Goal: Register for event/course

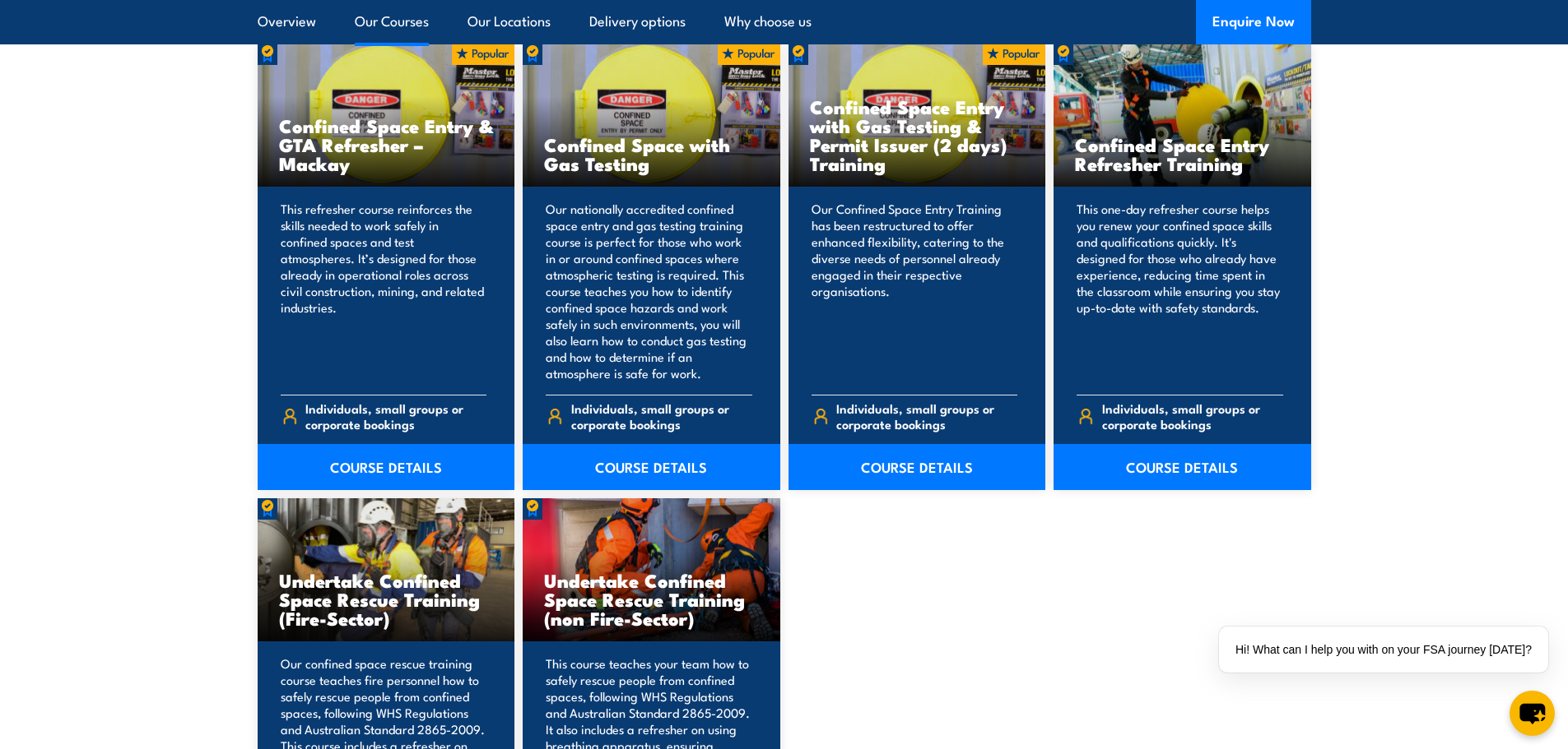
scroll to position [1316, 0]
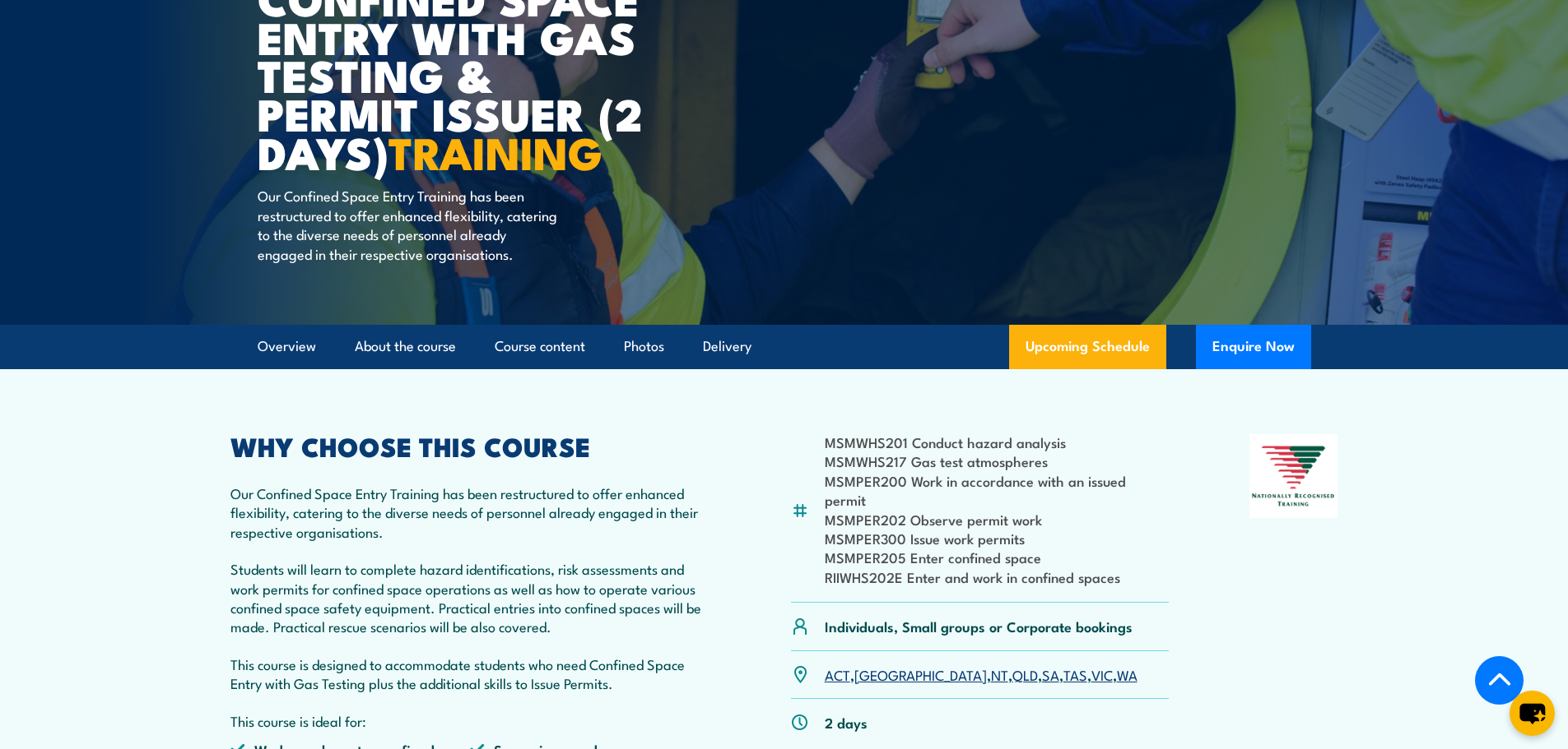
scroll to position [411, 0]
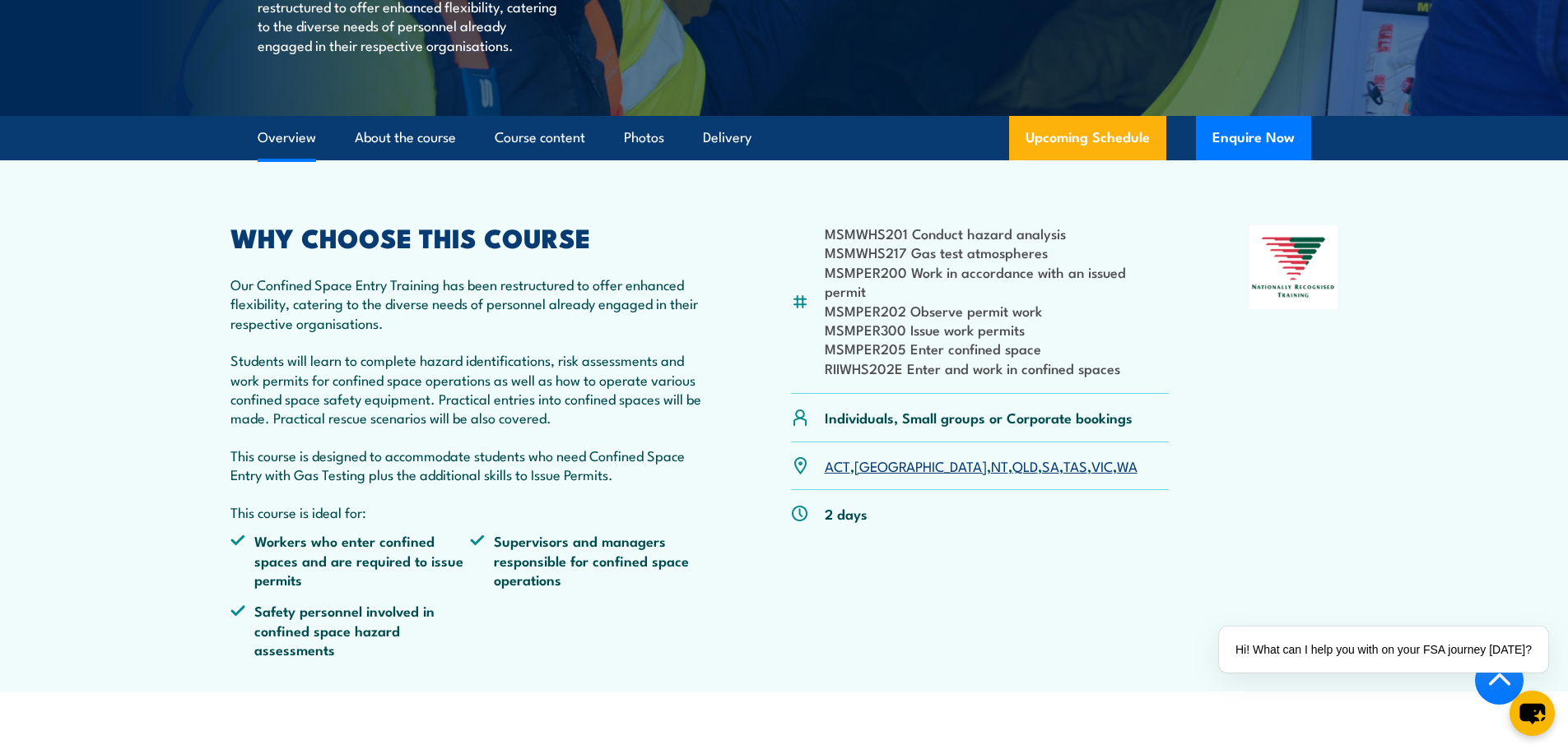
click at [1013, 466] on link "QLD" at bounding box center [1025, 465] width 26 height 20
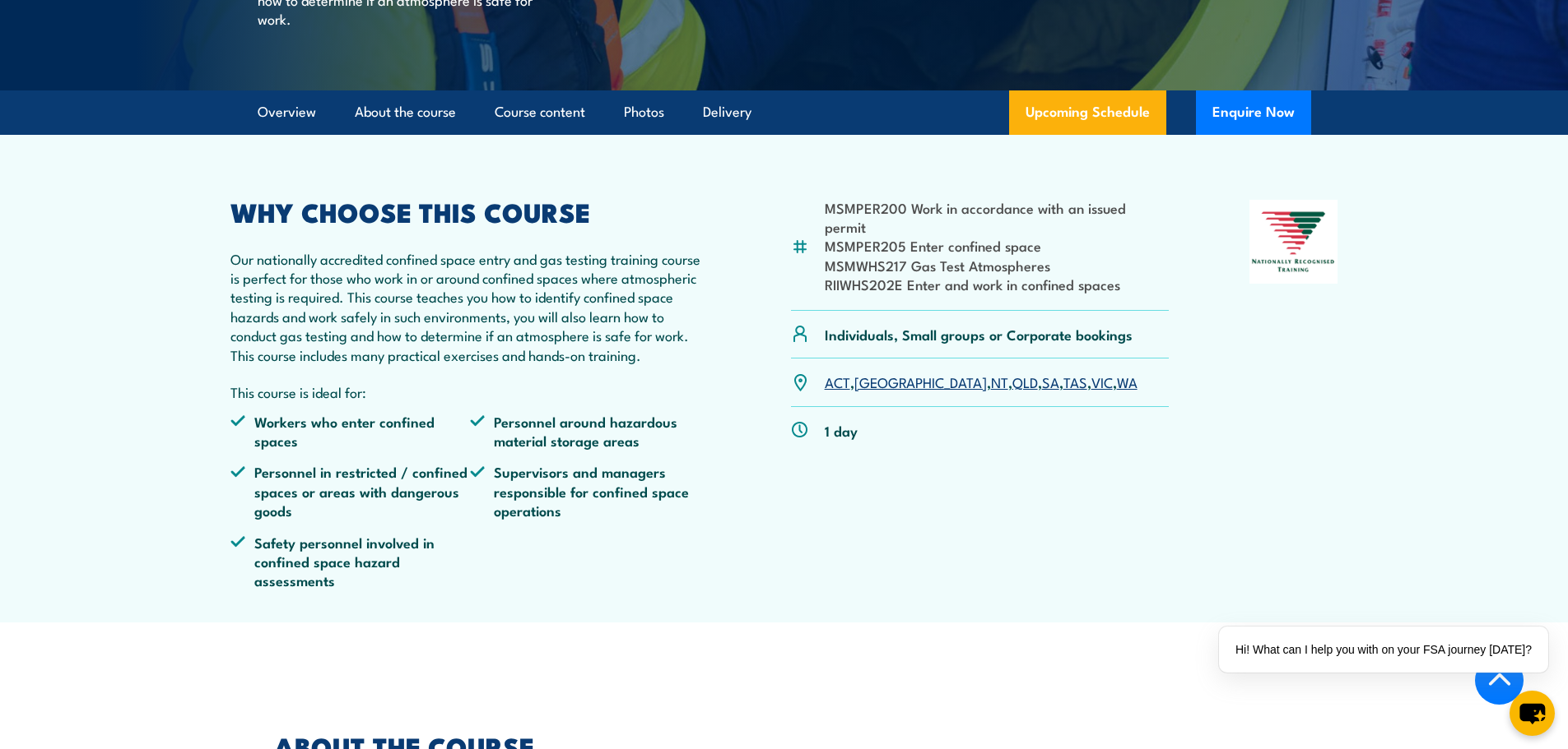
scroll to position [493, 0]
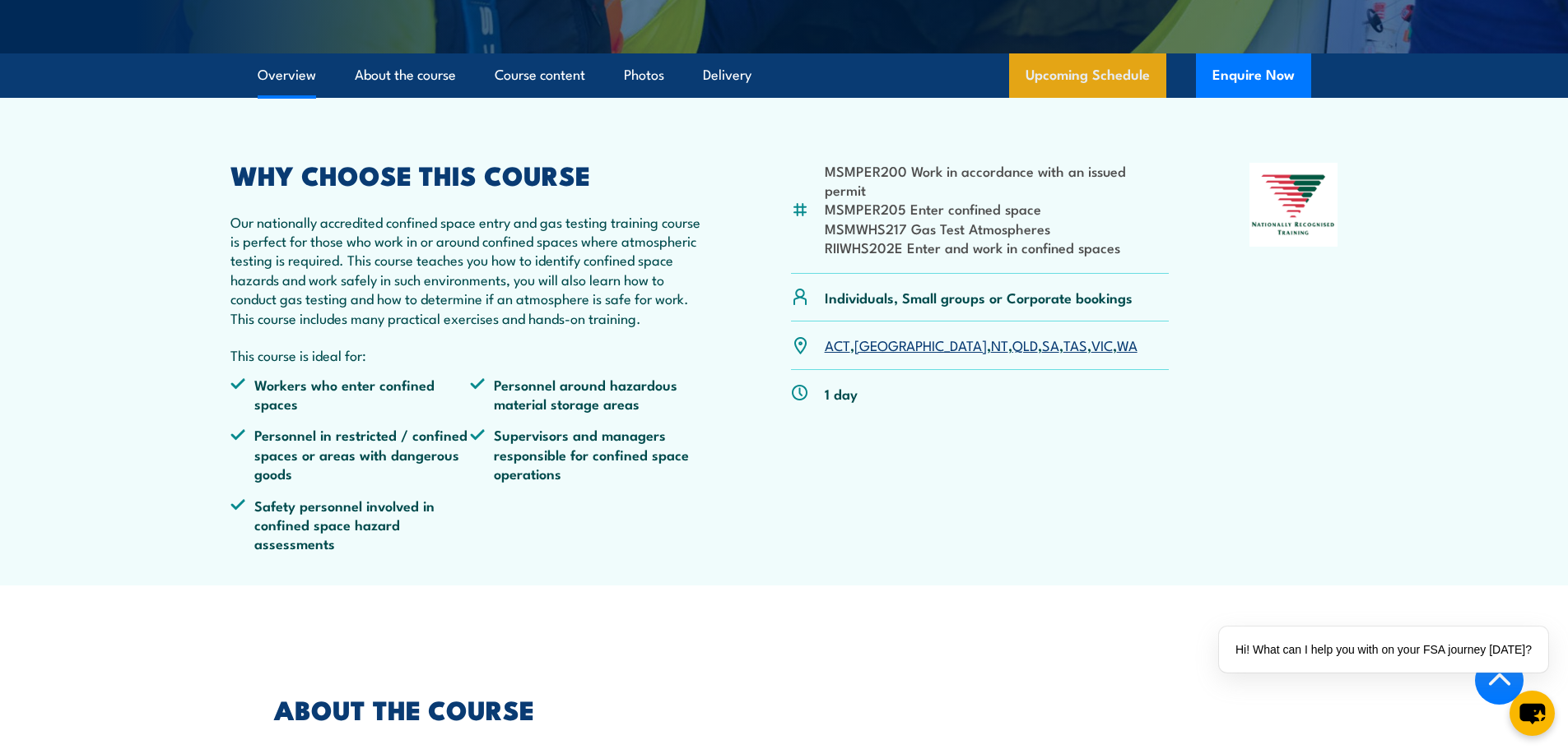
click at [1081, 98] on link "Upcoming Schedule" at bounding box center [1088, 75] width 157 height 45
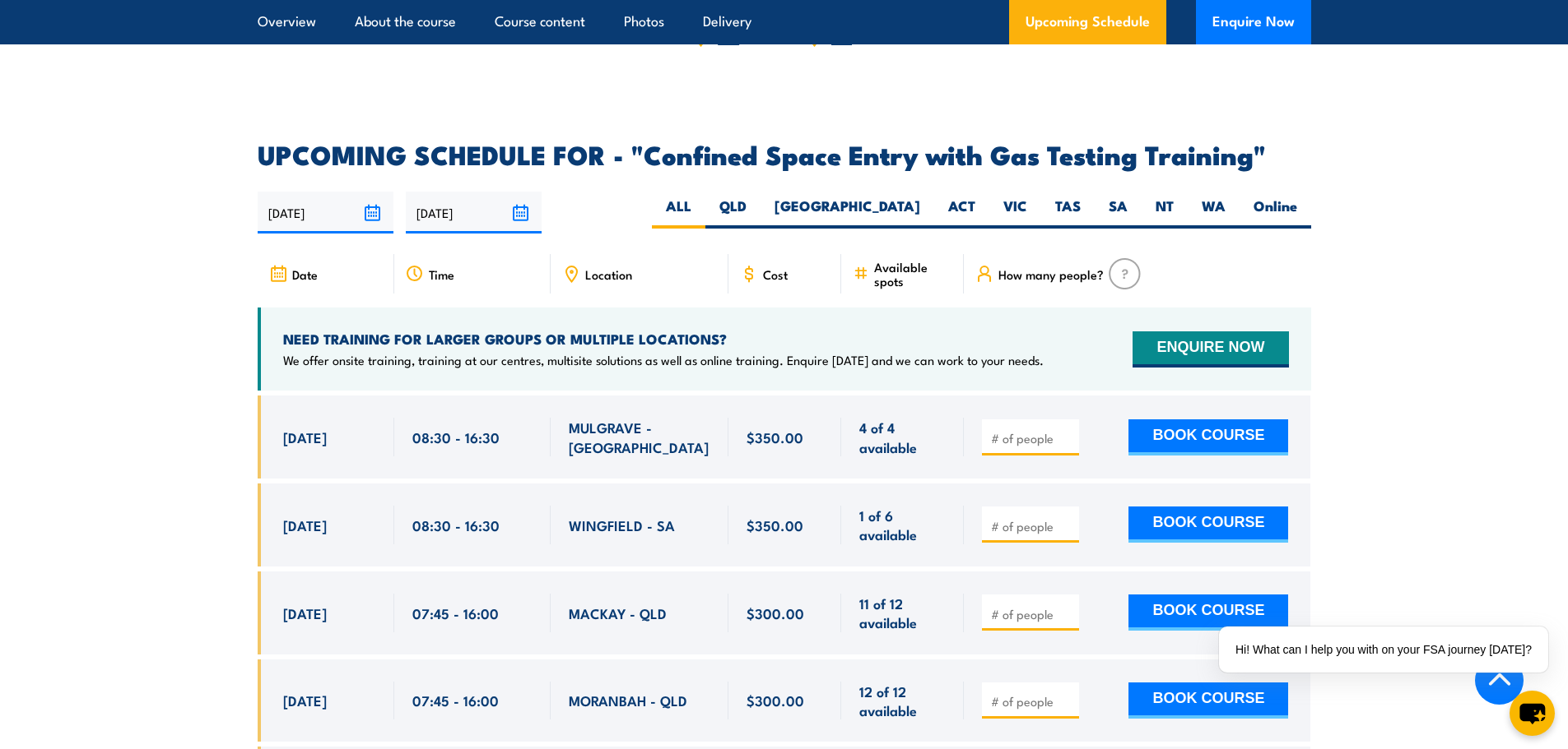
scroll to position [2793, 0]
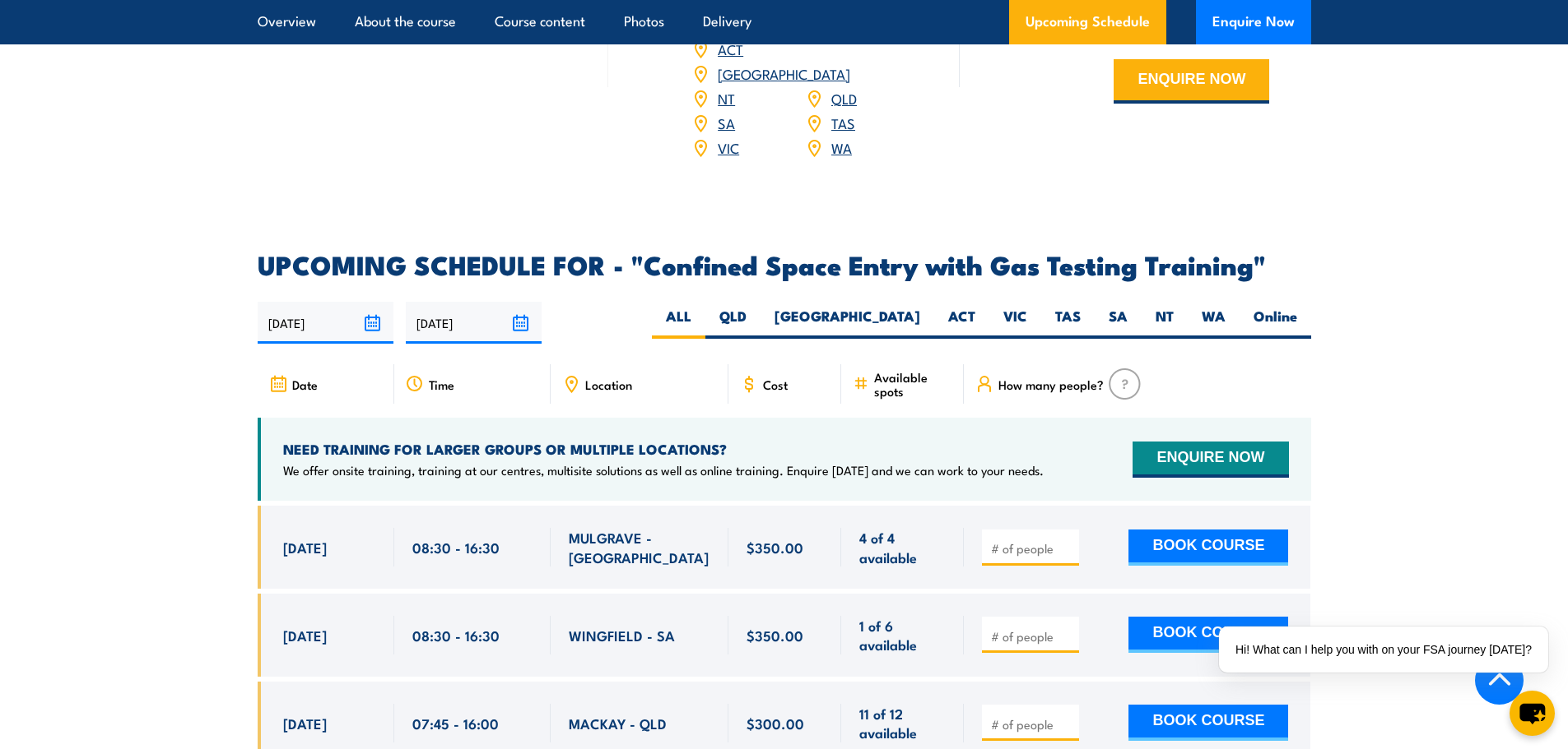
click at [613, 378] on span "Location" at bounding box center [609, 384] width 47 height 14
click at [761, 321] on label "QLD" at bounding box center [733, 323] width 55 height 32
click at [757, 317] on input "QLD" at bounding box center [751, 312] width 10 height 10
radio input "true"
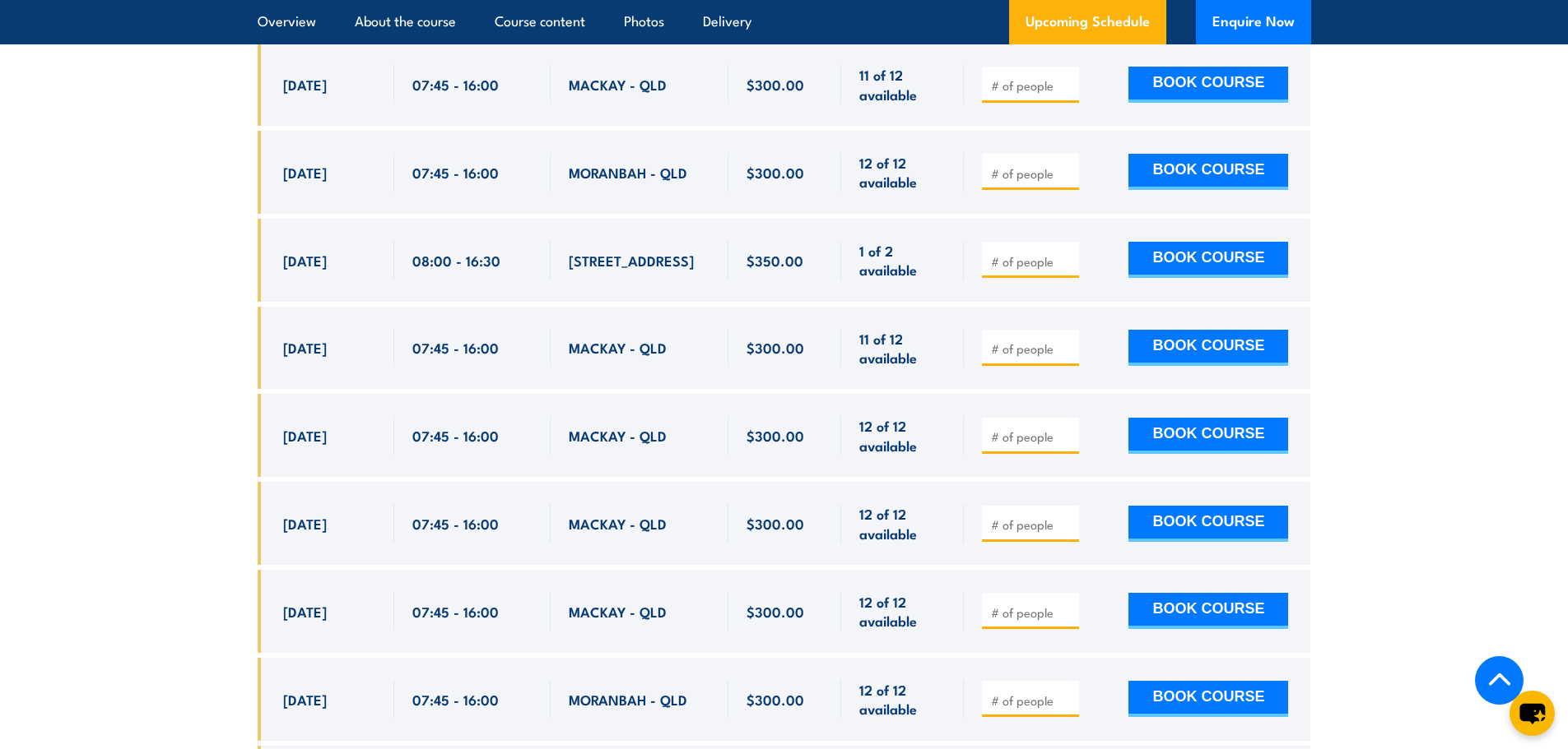
scroll to position [2958, 0]
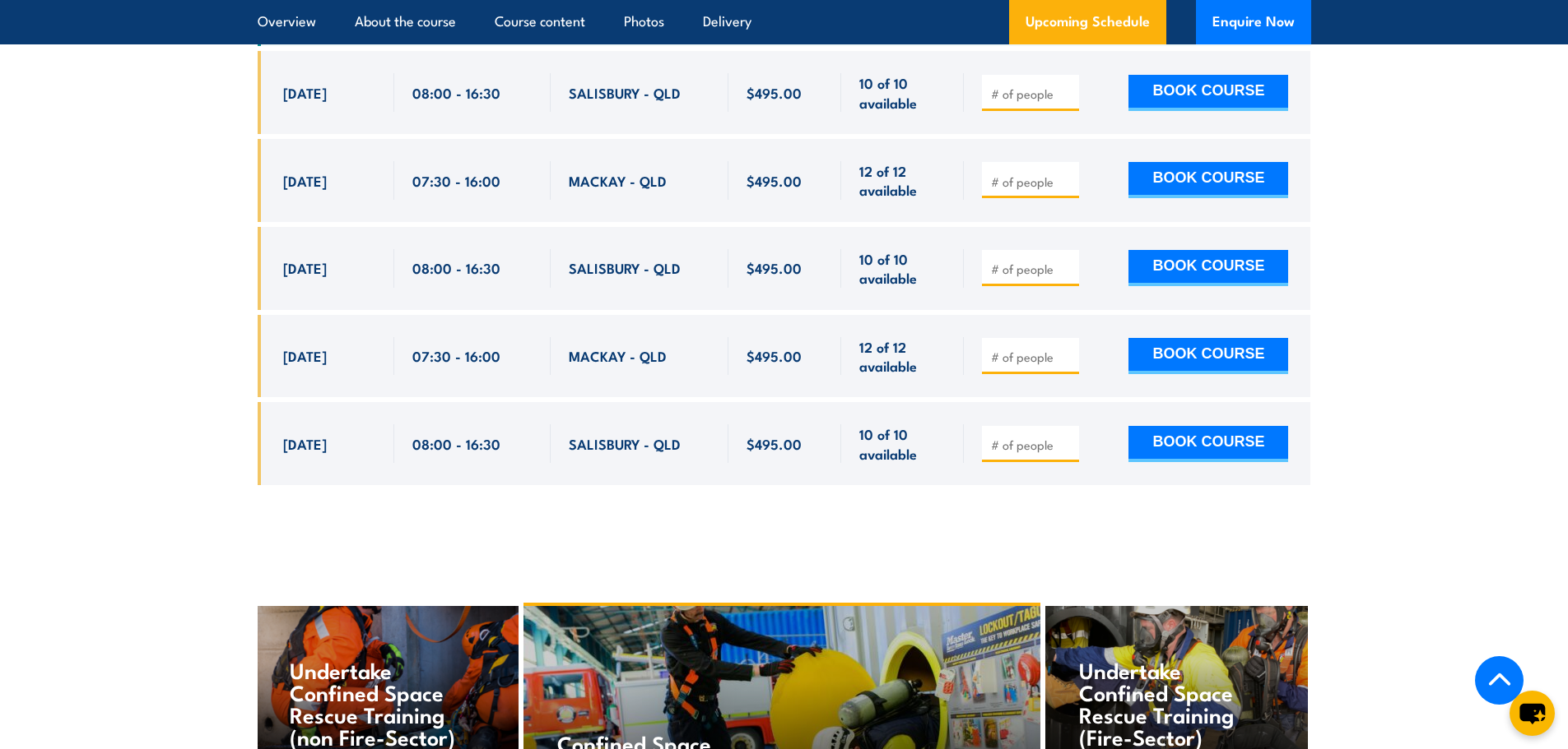
scroll to position [3273, 0]
